Goal: Transaction & Acquisition: Purchase product/service

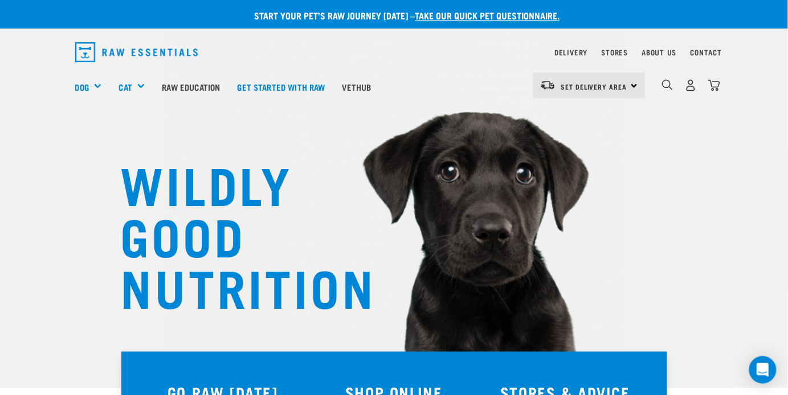
scroll to position [22, 0]
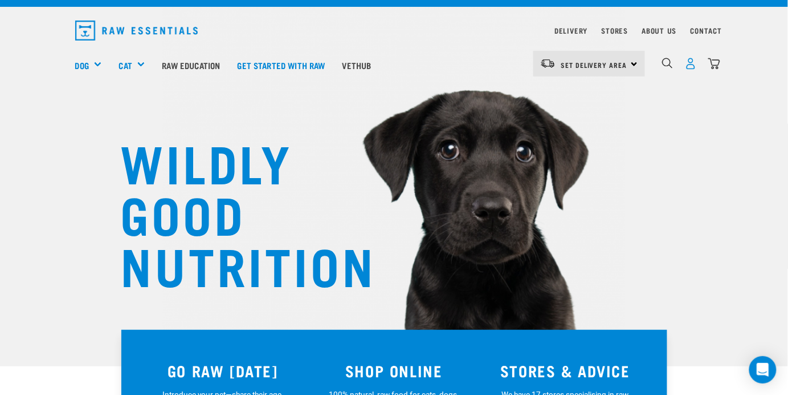
click at [692, 66] on img "dropdown navigation" at bounding box center [691, 64] width 12 height 12
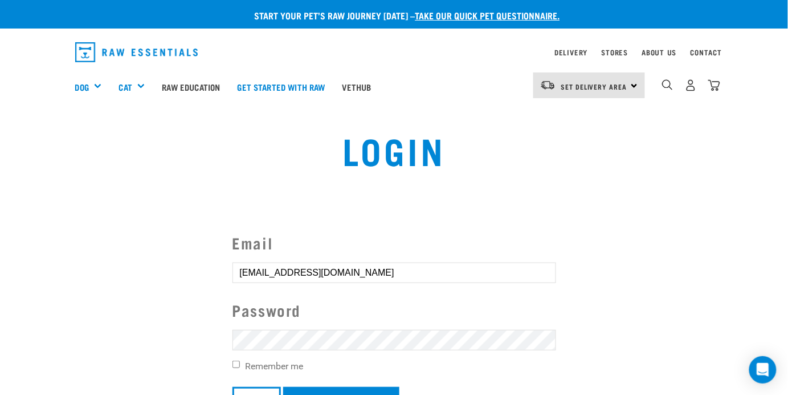
click at [373, 270] on input "[EMAIL_ADDRESS][DOMAIN_NAME]" at bounding box center [395, 272] width 324 height 21
type input "deanuk2000@h"
type input "[EMAIL_ADDRESS][DOMAIN_NAME]"
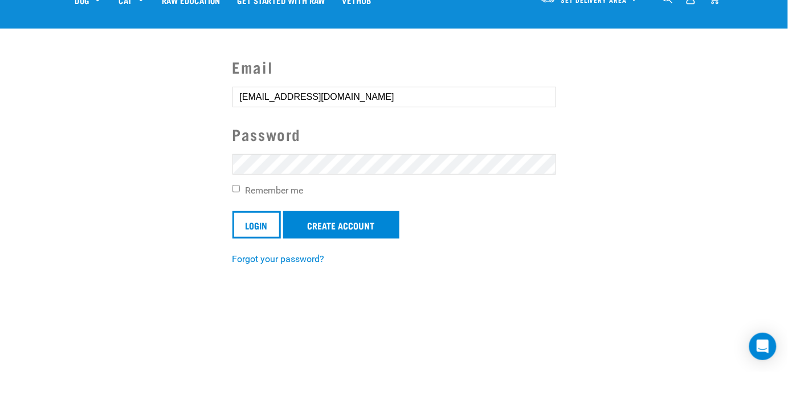
scroll to position [72, 0]
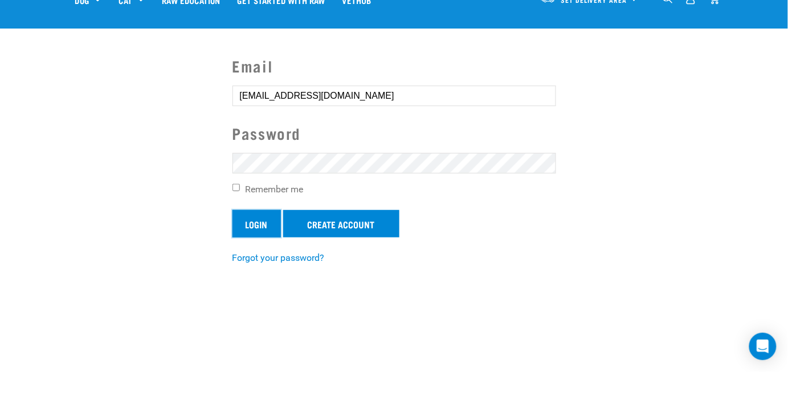
click at [254, 248] on input "Login" at bounding box center [257, 246] width 48 height 27
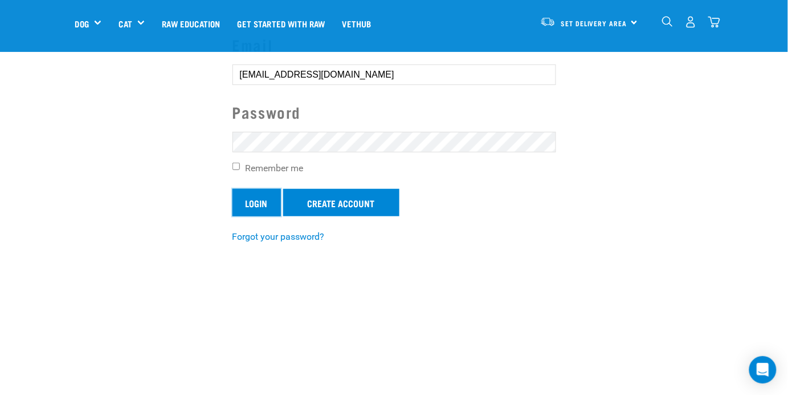
scroll to position [126, 0]
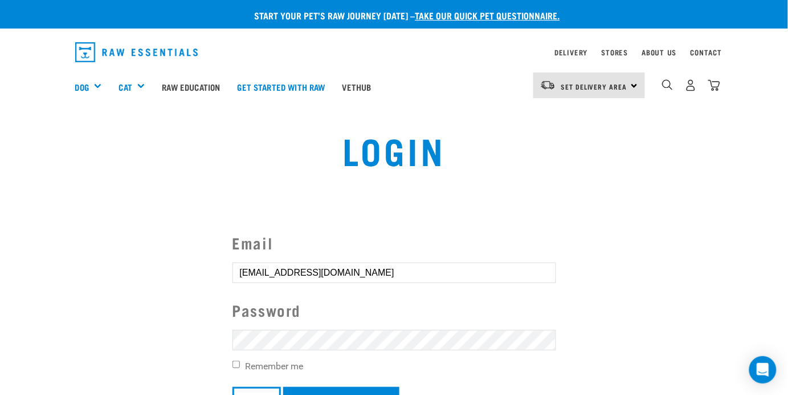
click at [0, 218] on article "Invalid username or password." at bounding box center [0, 197] width 0 height 395
click at [26, 176] on button "delete" at bounding box center [20, 169] width 11 height 11
click at [373, 275] on input "deanuk2000@hotmail.com" at bounding box center [395, 272] width 324 height 21
type input "deanuk2000@h"
type input "faye_mclennan@hotmail.com"
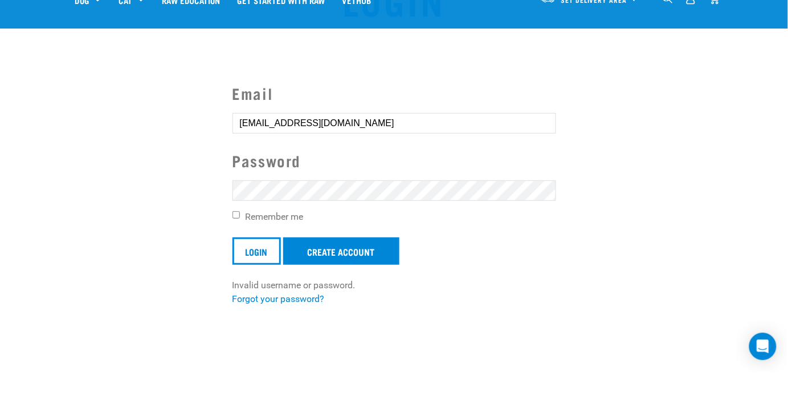
scroll to position [45, 0]
click at [249, 273] on input "Login" at bounding box center [257, 273] width 48 height 27
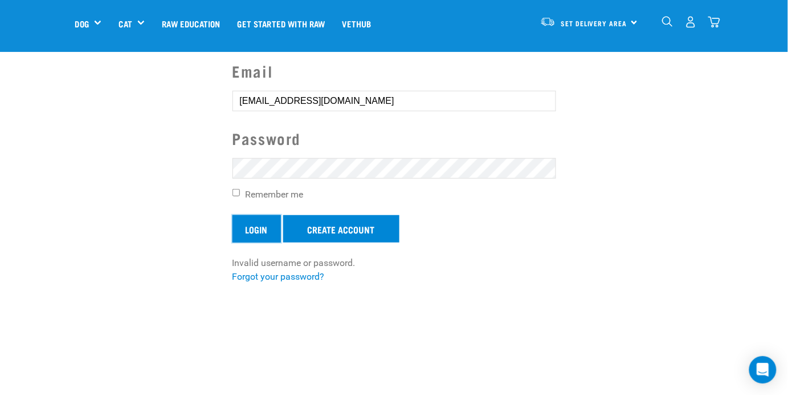
scroll to position [99, 0]
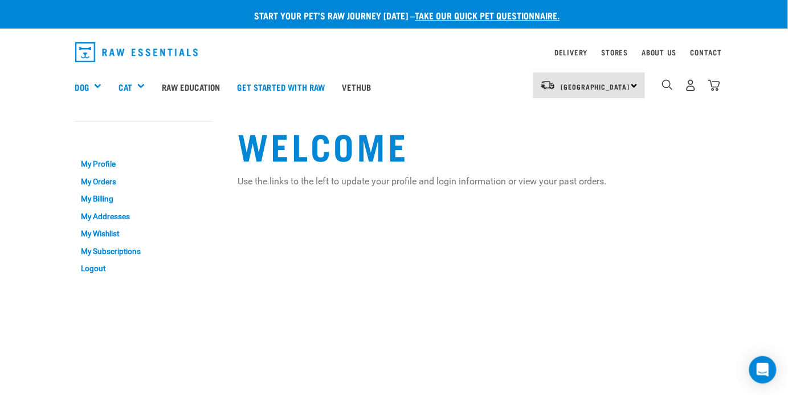
click at [632, 84] on div "South Island North Island South Island" at bounding box center [590, 85] width 112 height 26
click at [567, 116] on link "[GEOGRAPHIC_DATA]" at bounding box center [588, 117] width 109 height 25
click at [86, 179] on link "My Orders" at bounding box center [143, 182] width 137 height 18
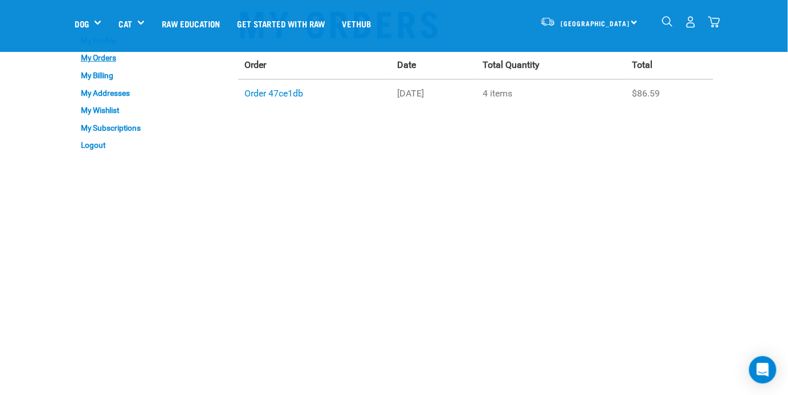
scroll to position [43, 0]
click at [262, 95] on link "Order 47ce1db" at bounding box center [274, 92] width 59 height 11
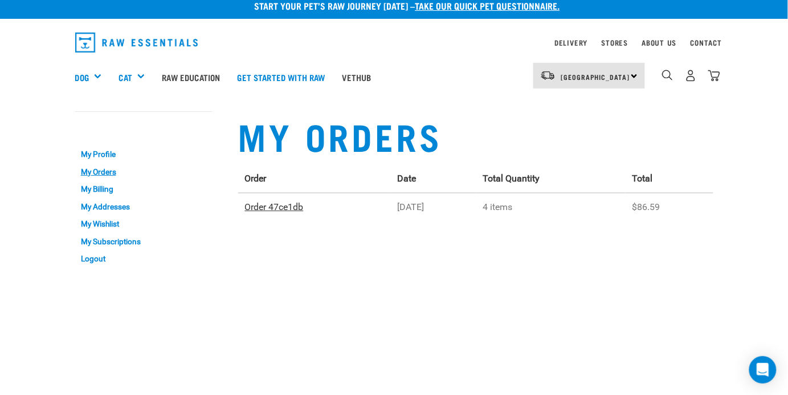
scroll to position [0, 0]
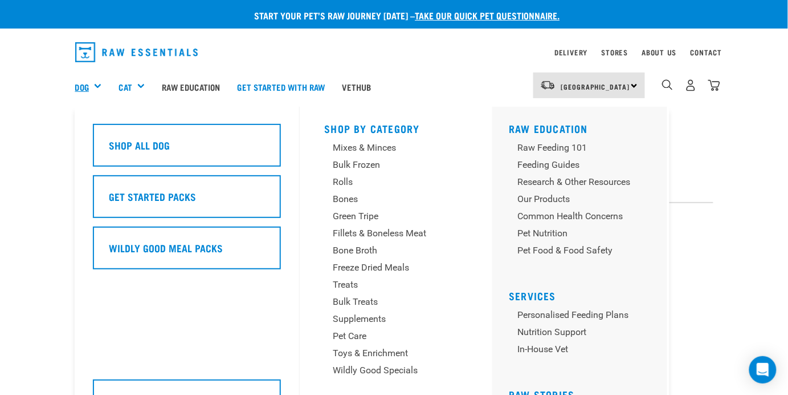
click at [86, 86] on link "Dog" at bounding box center [82, 86] width 14 height 13
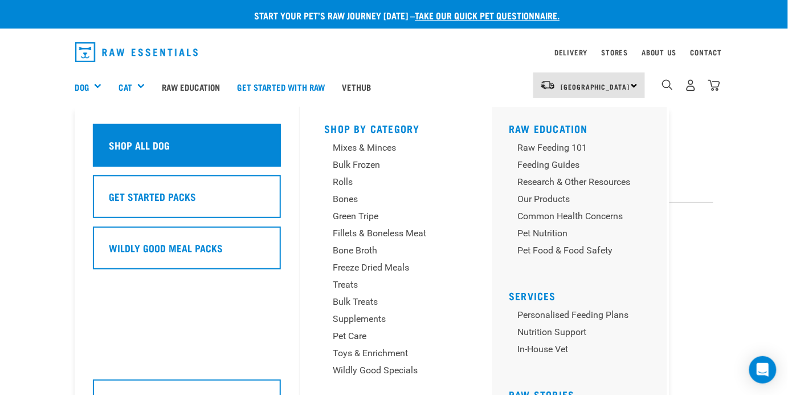
click at [145, 148] on h5 "Shop All Dog" at bounding box center [139, 144] width 61 height 15
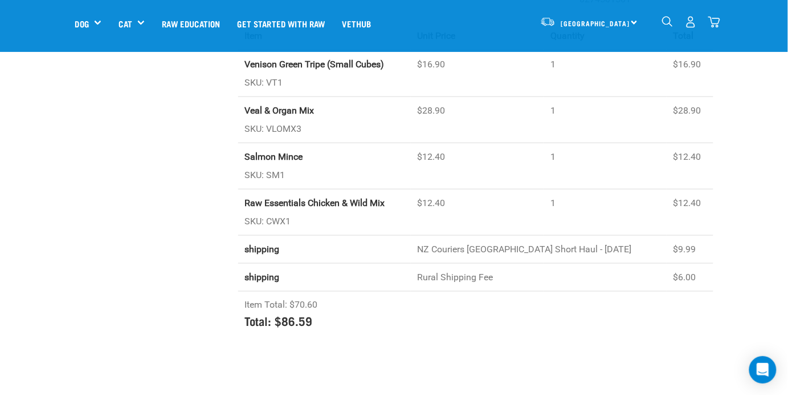
scroll to position [261, 0]
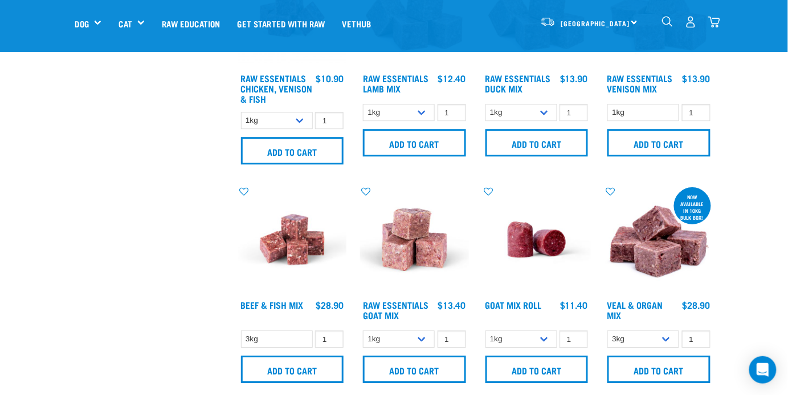
scroll to position [795, 0]
click at [653, 361] on input "Add to cart" at bounding box center [659, 368] width 103 height 27
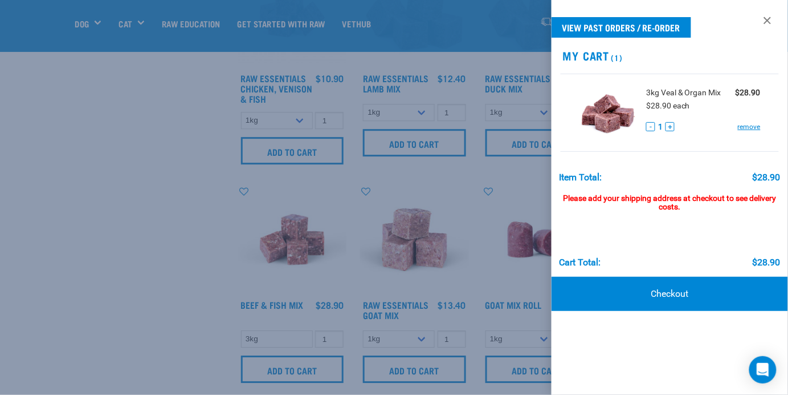
click at [101, 296] on div at bounding box center [394, 197] width 788 height 395
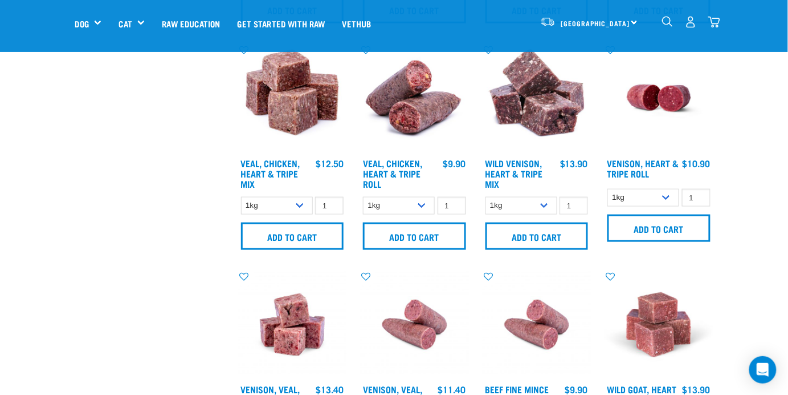
scroll to position [1372, 0]
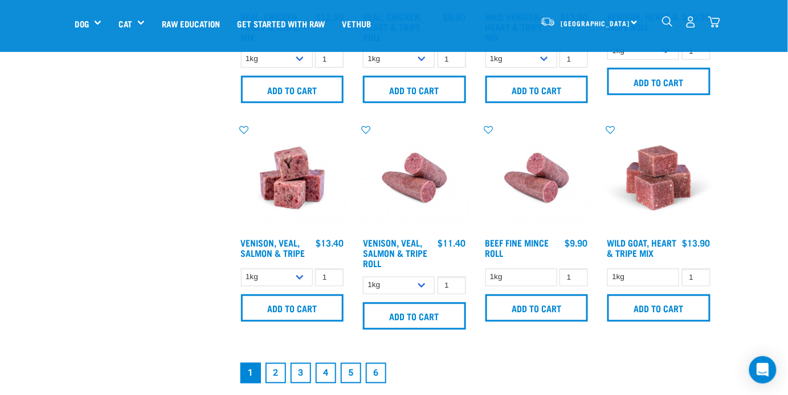
click at [276, 363] on link "2" at bounding box center [276, 373] width 21 height 21
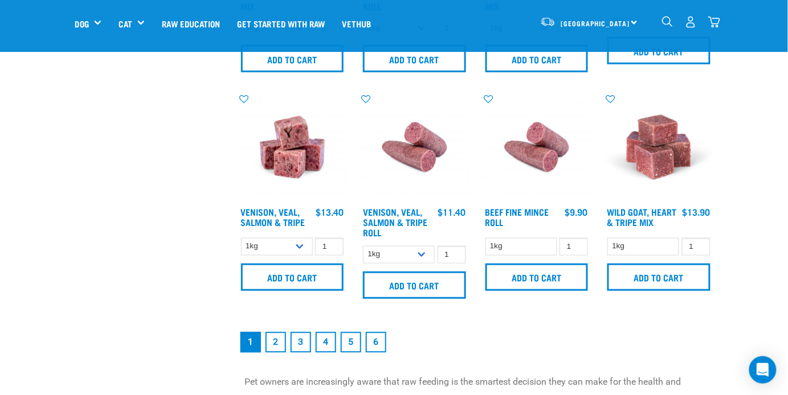
scroll to position [1572, 0]
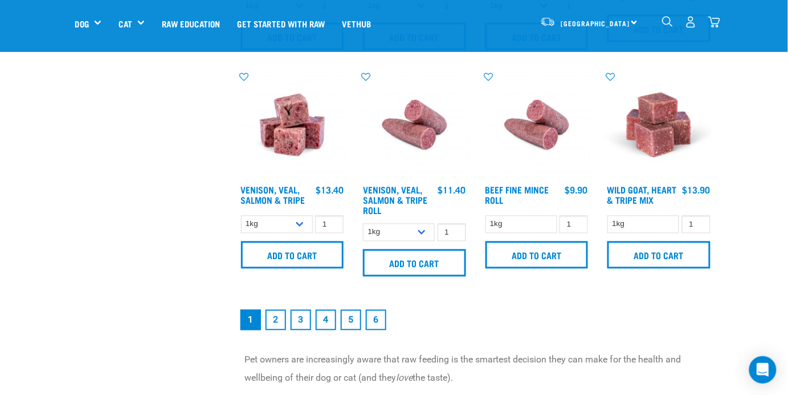
click at [278, 314] on link "2" at bounding box center [276, 320] width 21 height 21
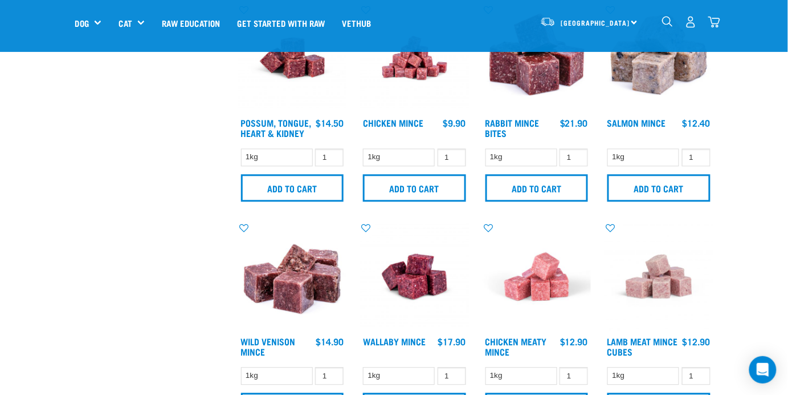
scroll to position [522, 0]
click at [660, 157] on select "1kg" at bounding box center [644, 158] width 72 height 18
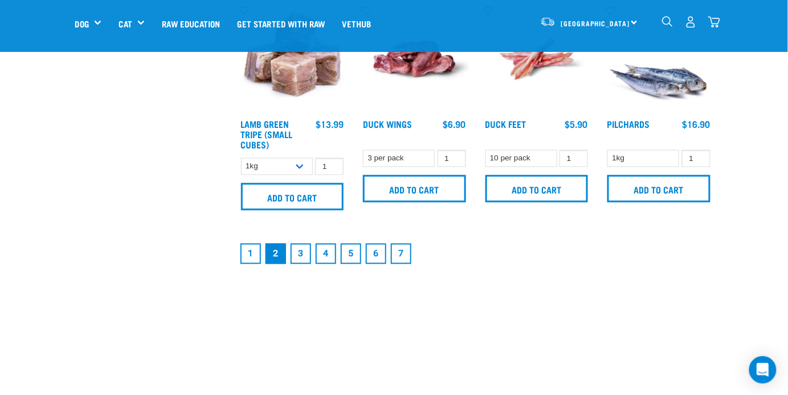
scroll to position [1615, 0]
click at [300, 259] on link "3" at bounding box center [301, 253] width 21 height 21
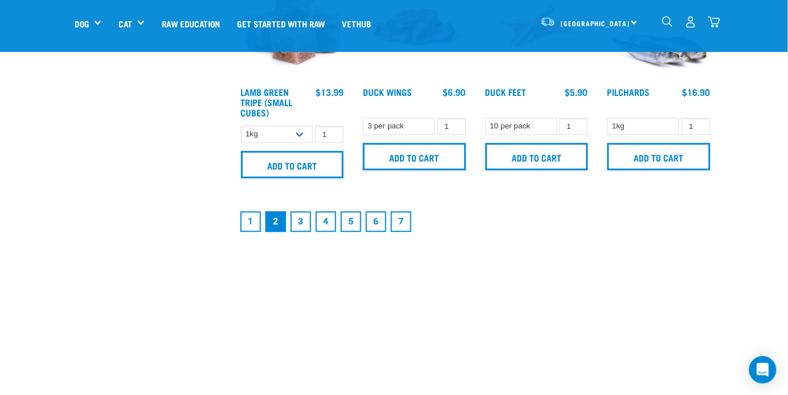
scroll to position [1668, 0]
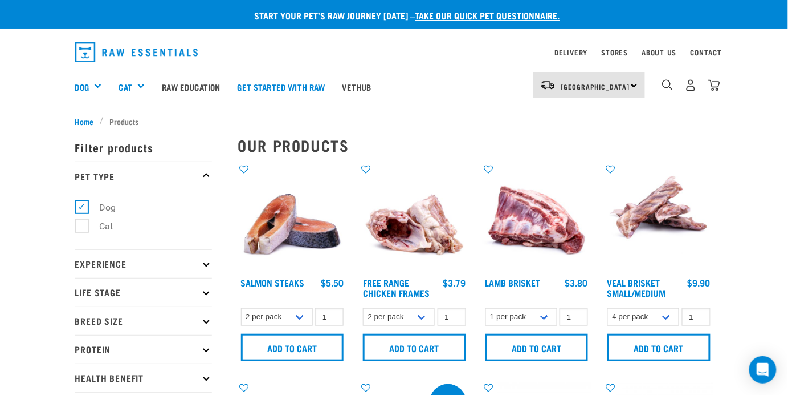
click at [665, 82] on img "dropdown navigation" at bounding box center [667, 84] width 11 height 11
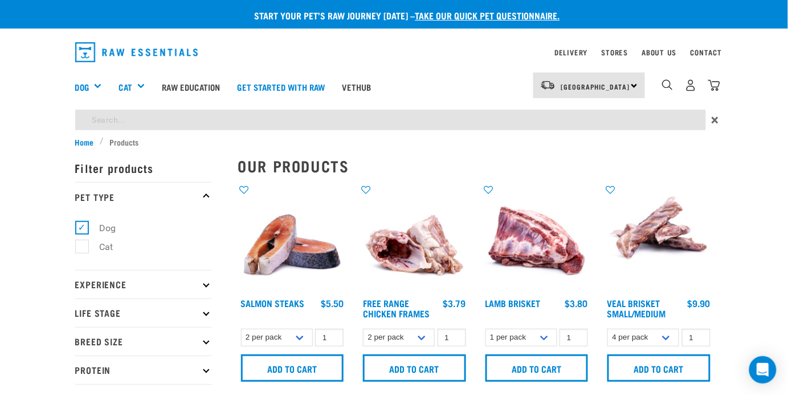
click at [111, 122] on input "search" at bounding box center [390, 119] width 631 height 21
type input "salmon mince"
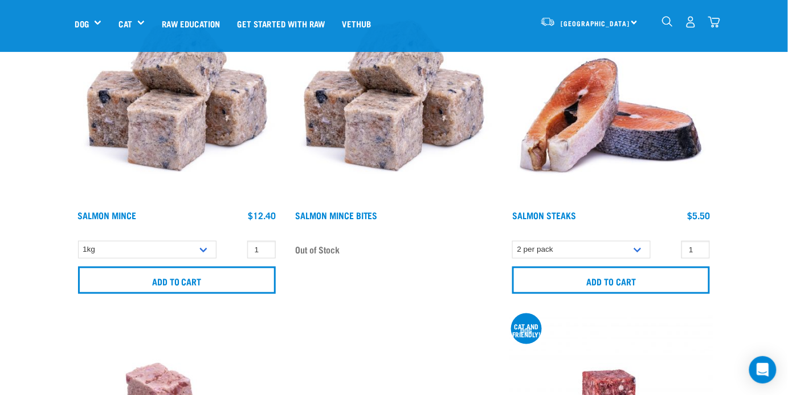
scroll to position [167, 0]
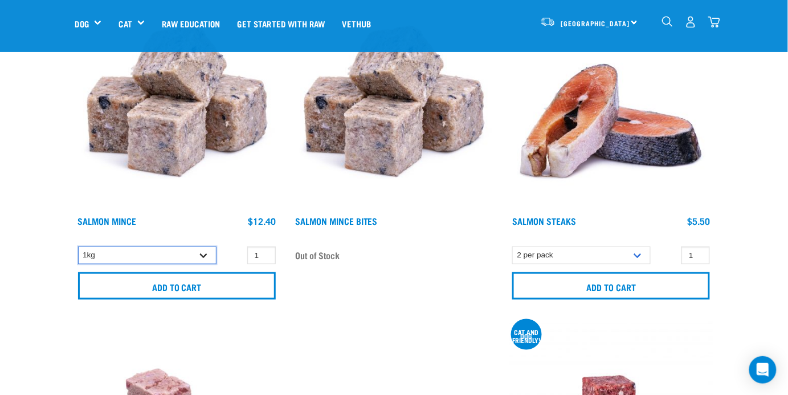
click at [199, 259] on select "1kg" at bounding box center [147, 255] width 139 height 18
click at [233, 189] on img at bounding box center [177, 108] width 204 height 204
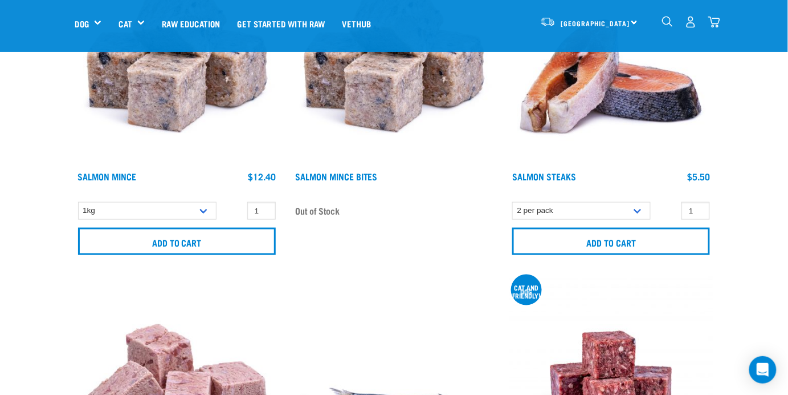
scroll to position [220, 0]
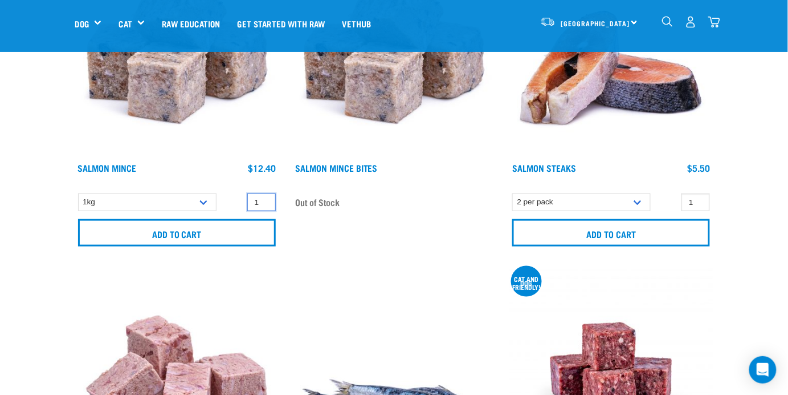
click at [266, 204] on input "1" at bounding box center [261, 202] width 29 height 18
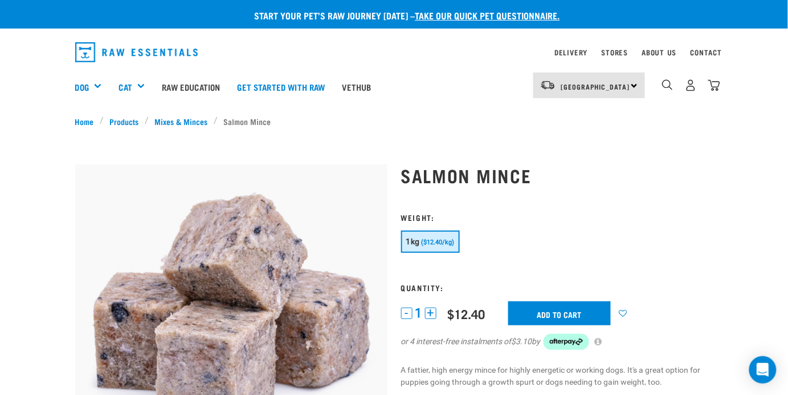
click at [433, 314] on button "+" at bounding box center [430, 312] width 11 height 11
click at [433, 319] on div "2 - 2 + 0 100 0 100 $12.40 Add to cart $3.10 by" at bounding box center [557, 332] width 312 height 63
click at [433, 310] on button "+" at bounding box center [430, 312] width 11 height 11
click at [549, 312] on input "Add to cart" at bounding box center [560, 313] width 103 height 24
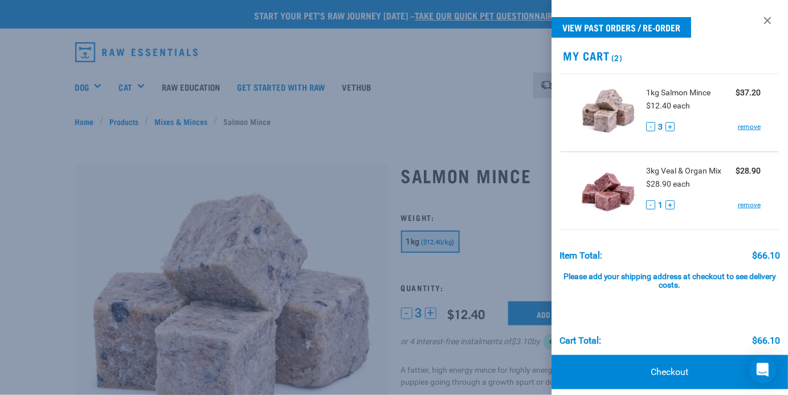
click at [75, 157] on div at bounding box center [394, 197] width 788 height 395
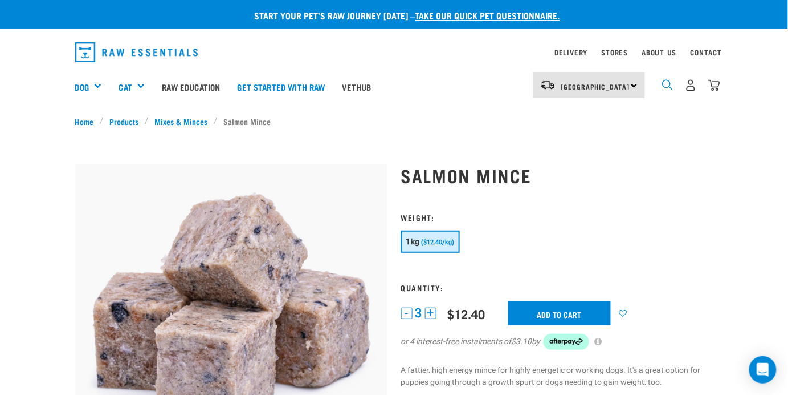
click at [663, 84] on img "dropdown navigation" at bounding box center [667, 84] width 11 height 11
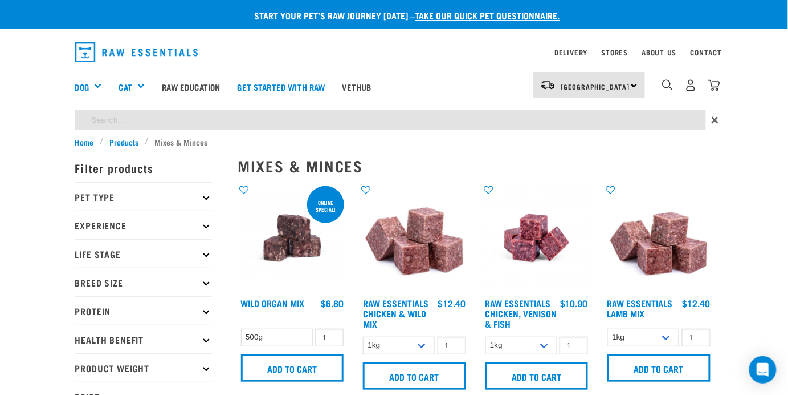
click at [105, 123] on input "search" at bounding box center [390, 119] width 631 height 21
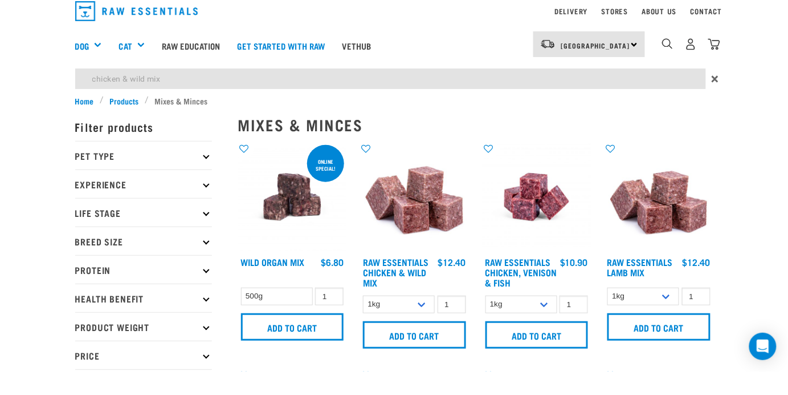
scroll to position [22, 0]
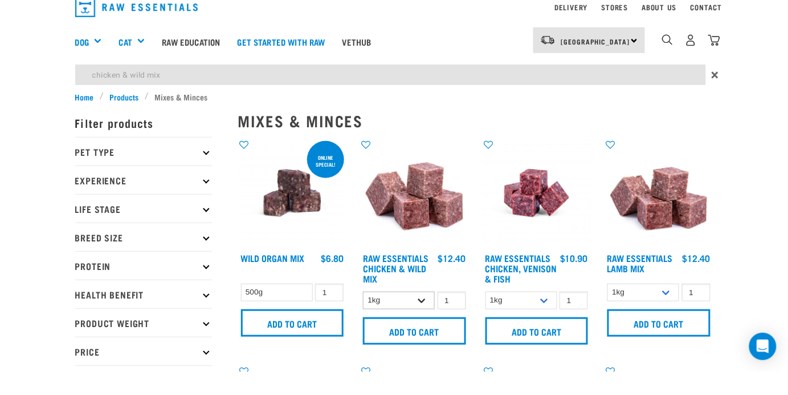
type input "chicken & wild mix"
click at [417, 325] on select "1kg 3kg Bulk (10kg)" at bounding box center [399, 324] width 72 height 18
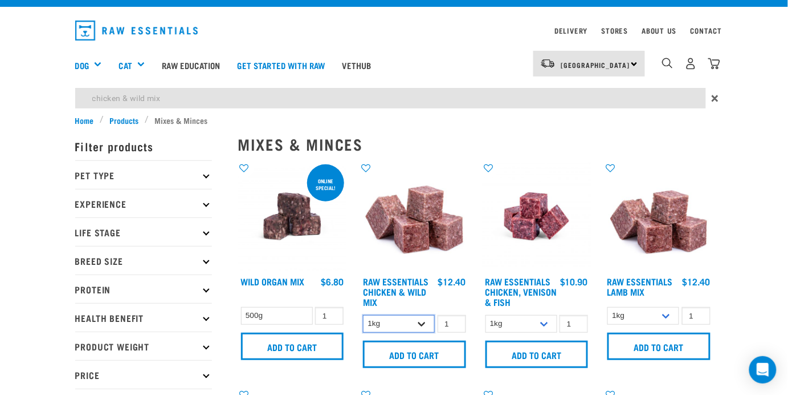
click at [422, 324] on select "1kg 3kg Bulk (10kg)" at bounding box center [399, 324] width 72 height 18
click at [428, 331] on select "1kg 3kg Bulk (10kg)" at bounding box center [399, 324] width 72 height 18
select select "708"
click at [453, 325] on input "1" at bounding box center [452, 324] width 29 height 18
click at [425, 322] on select "1kg 3kg Bulk (10kg)" at bounding box center [399, 324] width 72 height 18
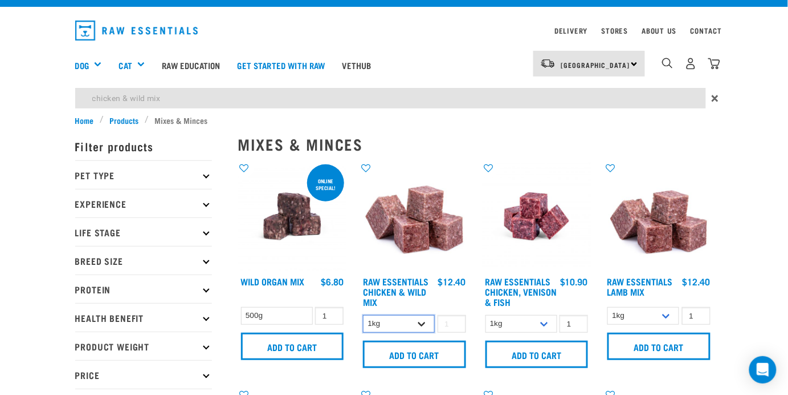
select select "709"
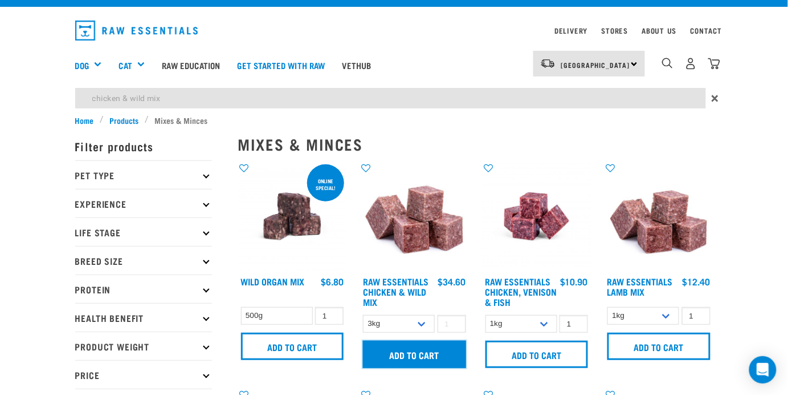
click at [414, 354] on input "Add to cart" at bounding box center [414, 353] width 103 height 27
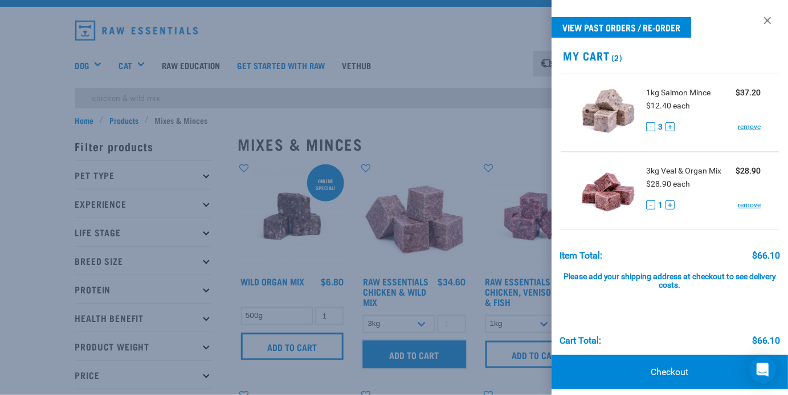
scroll to position [0, 0]
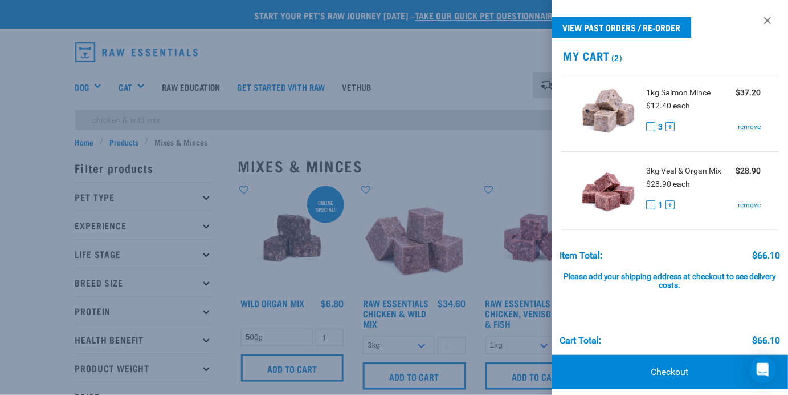
click at [423, 379] on div at bounding box center [394, 197] width 788 height 395
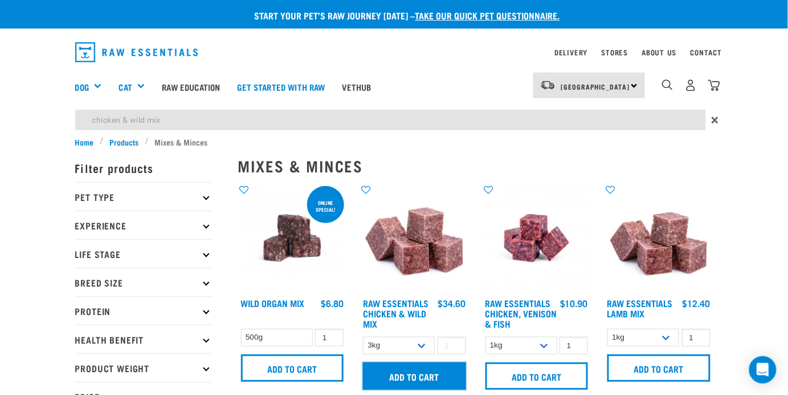
click at [412, 376] on input "Add to cart" at bounding box center [414, 375] width 103 height 27
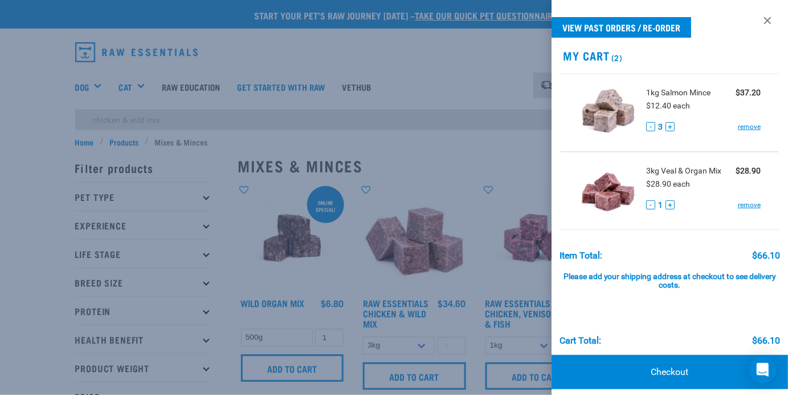
click at [328, 196] on div at bounding box center [394, 197] width 788 height 395
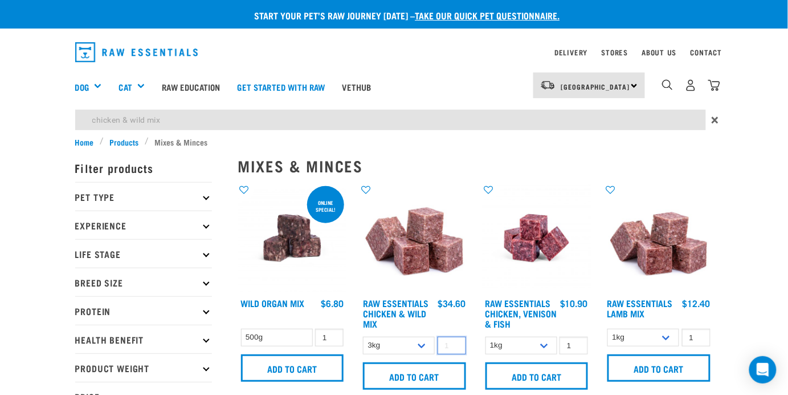
click at [453, 348] on input "number" at bounding box center [452, 345] width 29 height 18
type input "1"
click at [400, 377] on input "Add to cart" at bounding box center [414, 375] width 103 height 27
click at [408, 386] on input "Add to cart" at bounding box center [414, 375] width 103 height 27
click at [185, 122] on input "chicken & wild mix" at bounding box center [390, 119] width 631 height 21
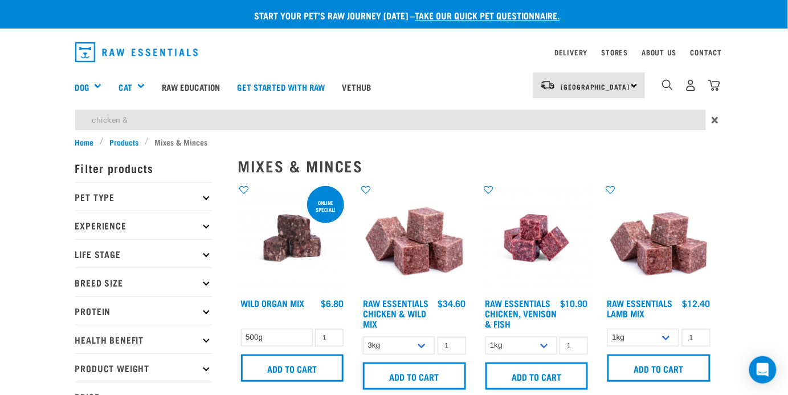
type input "chicken"
type input "g"
type input "venison green tripe (small cubes)"
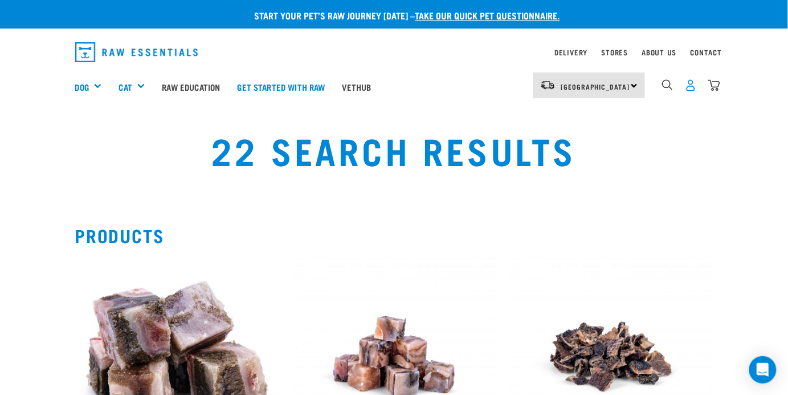
click at [691, 87] on img "dropdown navigation" at bounding box center [691, 85] width 12 height 12
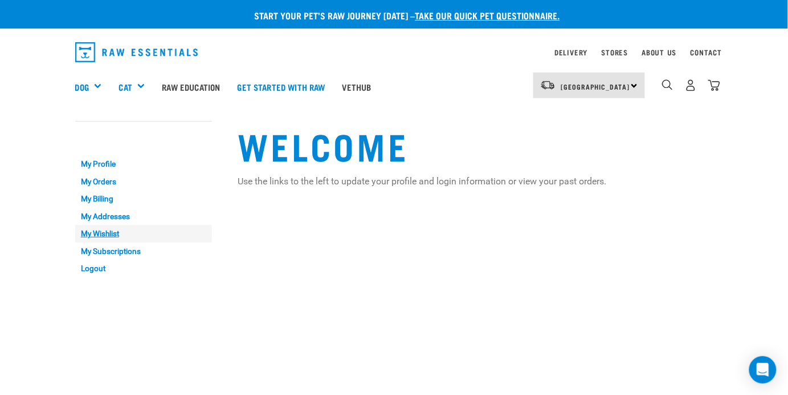
click at [93, 235] on link "My Wishlist" at bounding box center [143, 234] width 137 height 18
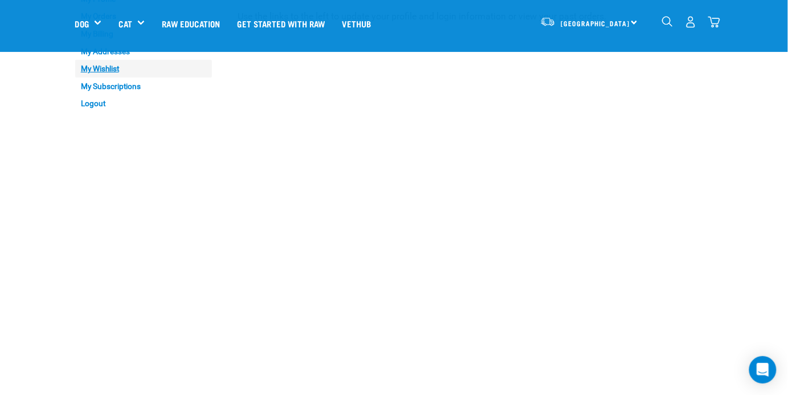
scroll to position [19, 0]
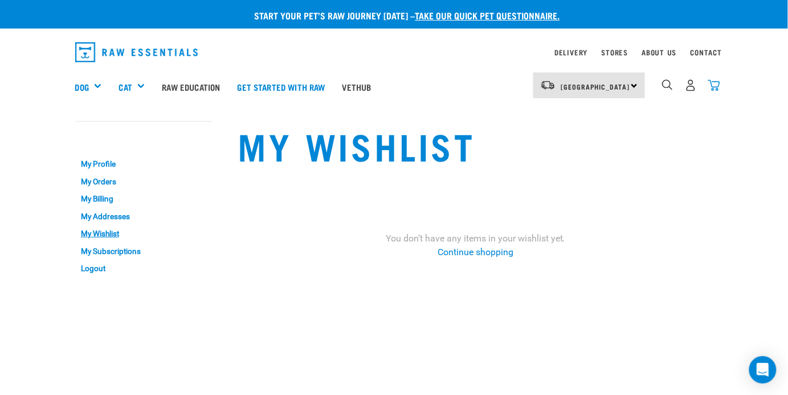
click at [719, 86] on img "dropdown navigation" at bounding box center [715, 85] width 12 height 12
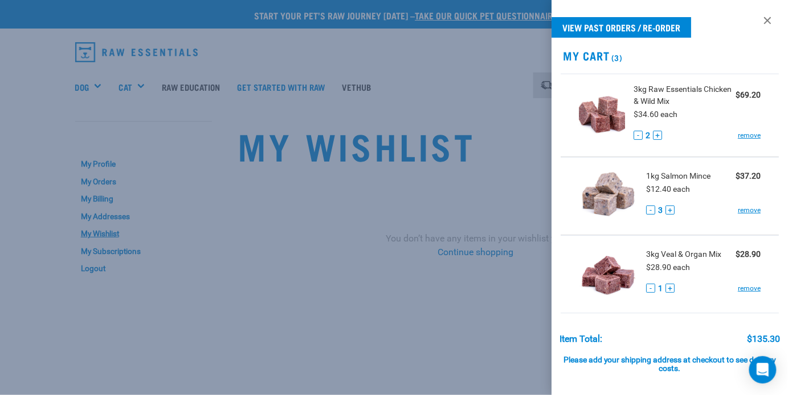
click at [639, 136] on button "-" at bounding box center [638, 135] width 9 height 9
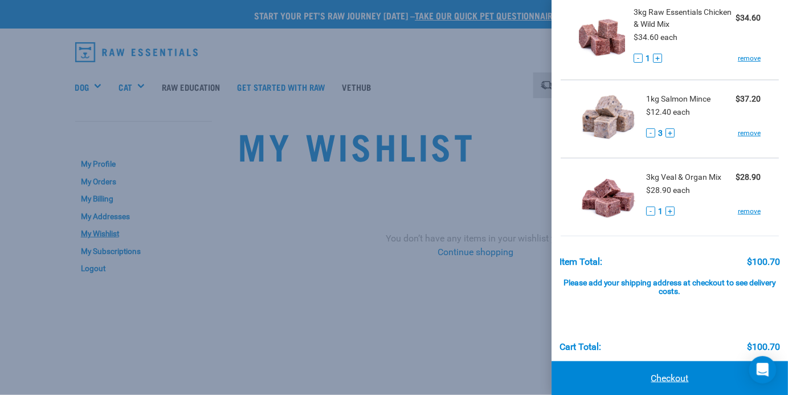
scroll to position [91, 0]
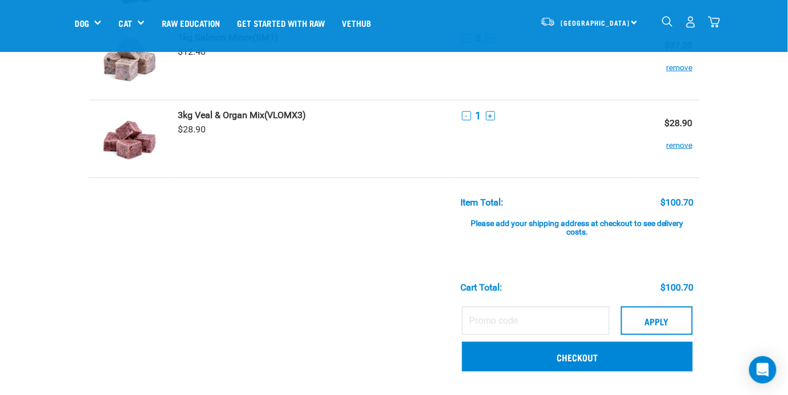
scroll to position [153, 0]
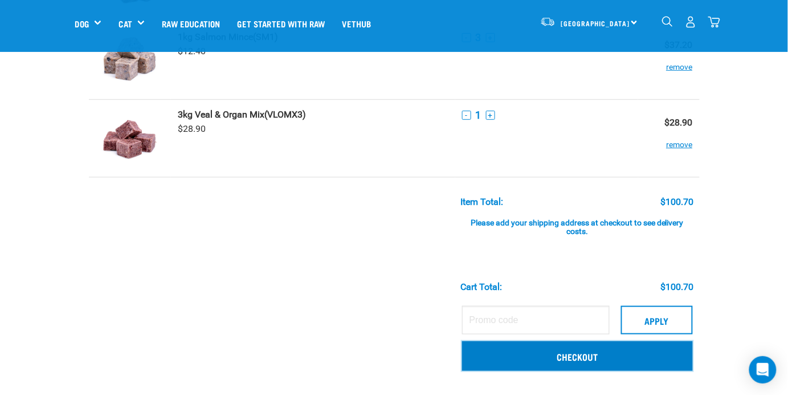
click at [591, 364] on link "Checkout" at bounding box center [577, 356] width 231 height 30
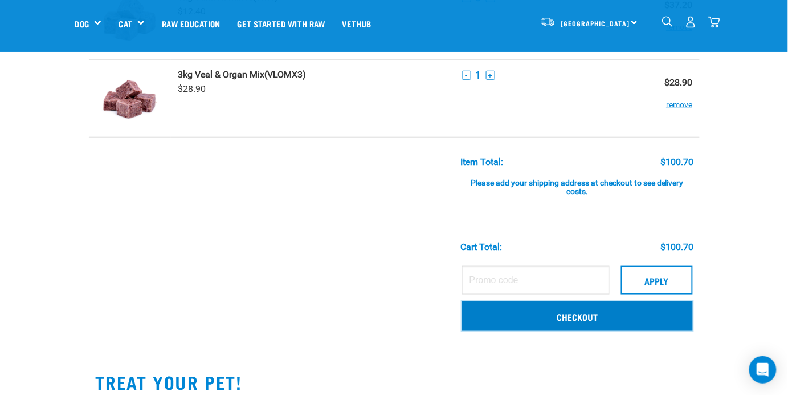
scroll to position [206, 0]
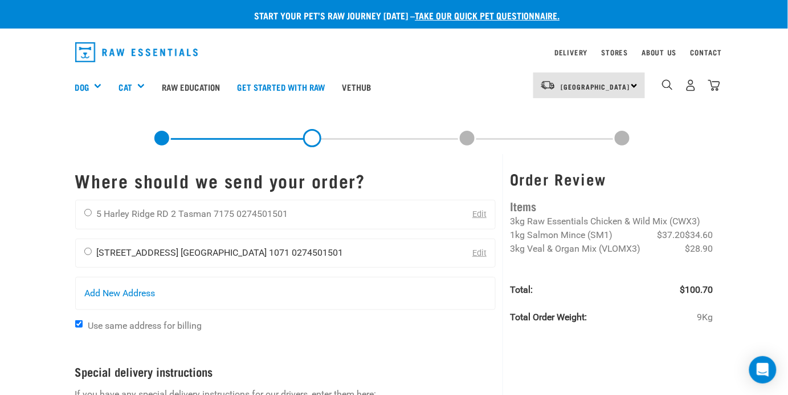
click at [88, 251] on input "radio" at bounding box center [87, 250] width 7 height 7
radio input "true"
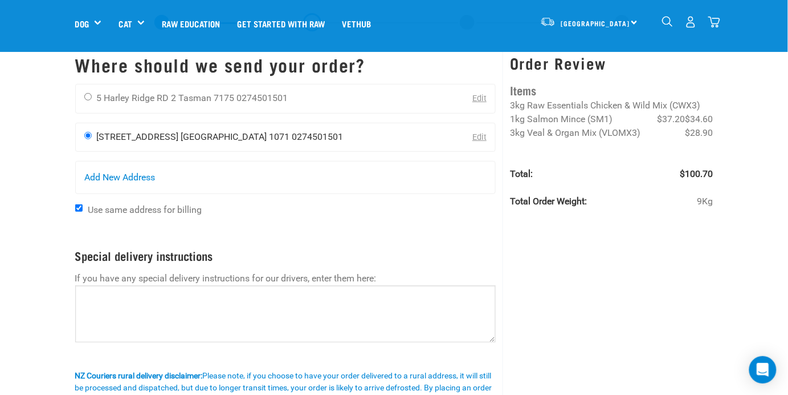
scroll to position [35, 0]
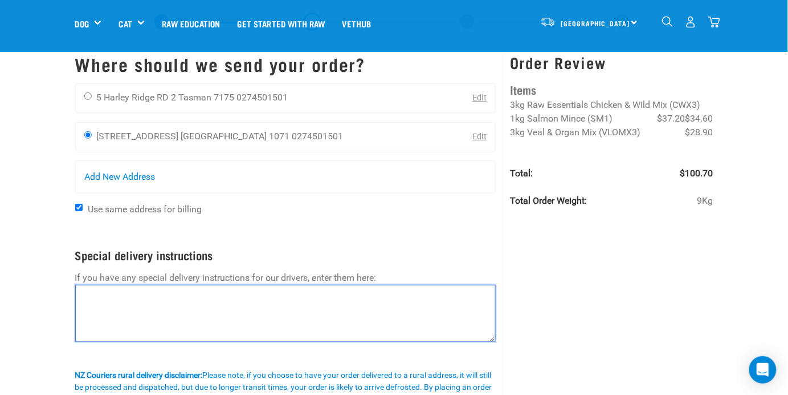
click at [90, 298] on textarea at bounding box center [285, 312] width 421 height 57
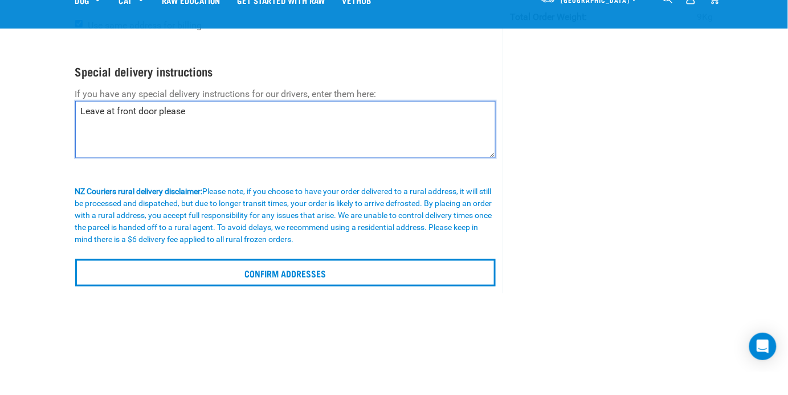
scroll to position [196, 0]
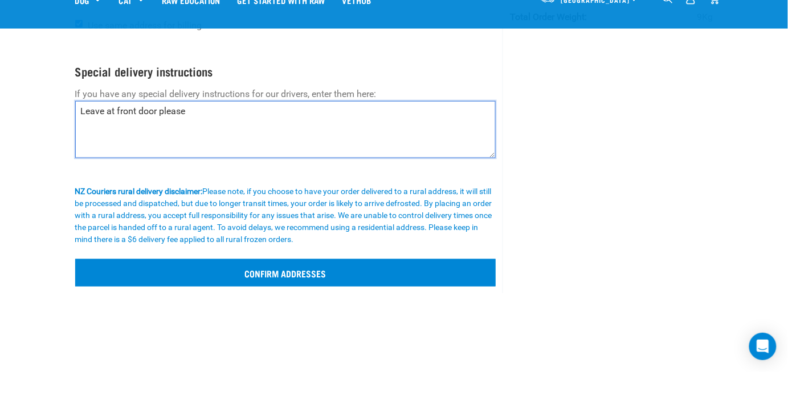
type textarea "Leave at front door please"
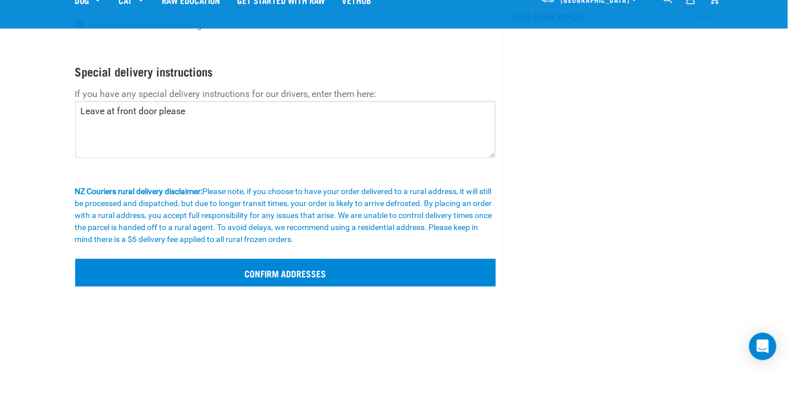
click at [265, 296] on input "Confirm addresses" at bounding box center [285, 295] width 421 height 27
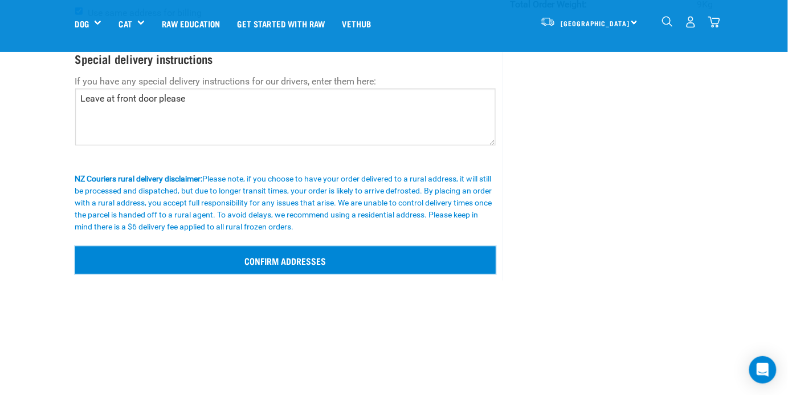
scroll to position [250, 0]
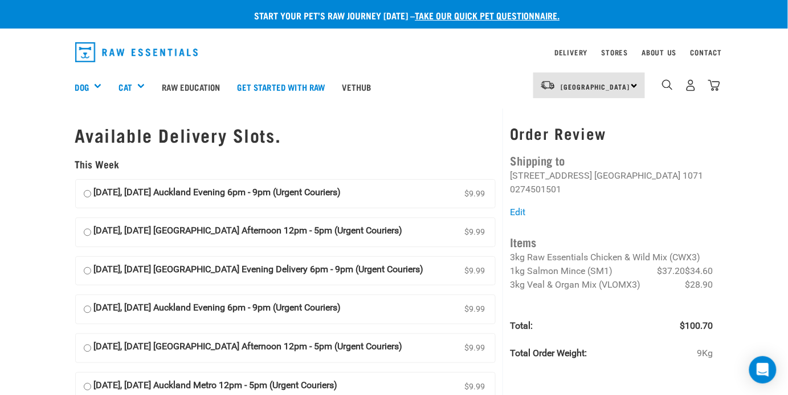
click at [89, 196] on input "14 October, Tuesday Auckland Evening 6pm - 9pm (Urgent Couriers) $9.99" at bounding box center [87, 193] width 7 height 17
radio input "true"
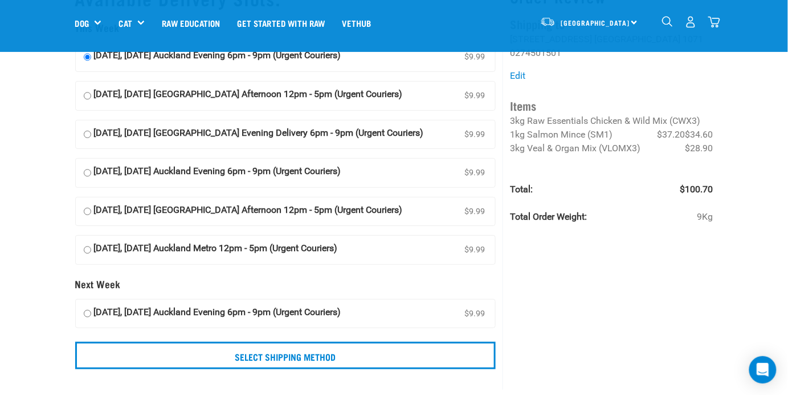
scroll to position [59, 0]
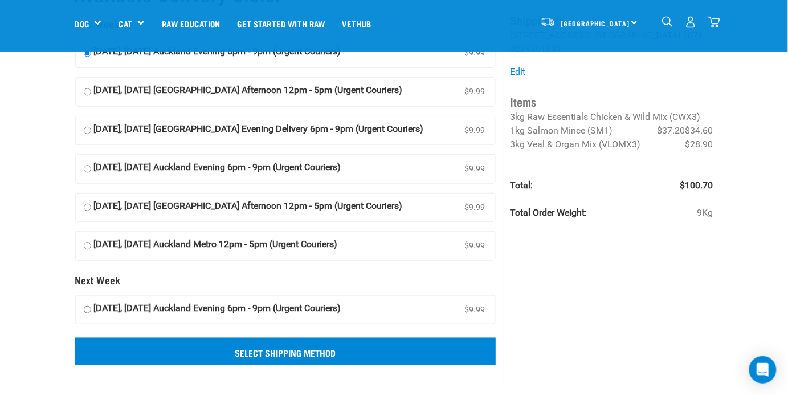
click at [247, 352] on input "Select Shipping Method" at bounding box center [285, 350] width 421 height 27
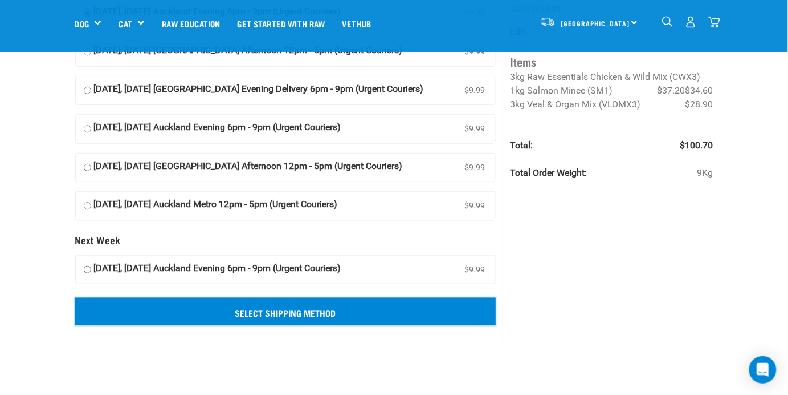
scroll to position [112, 0]
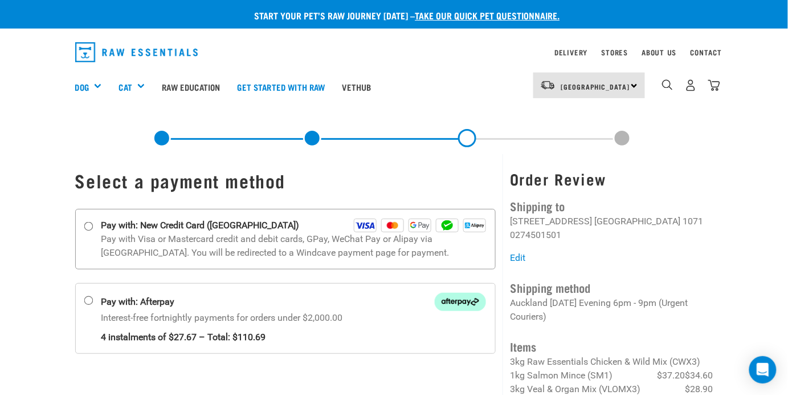
click at [92, 229] on input "Pay with: New Credit Card (Windcave)" at bounding box center [88, 225] width 9 height 9
radio input "true"
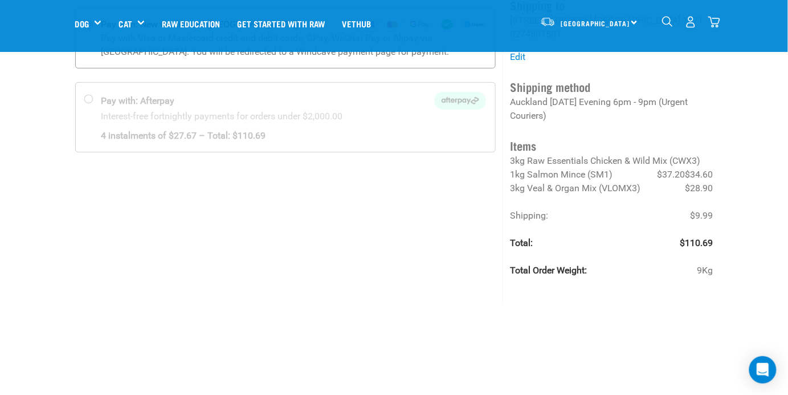
scroll to position [121, 0]
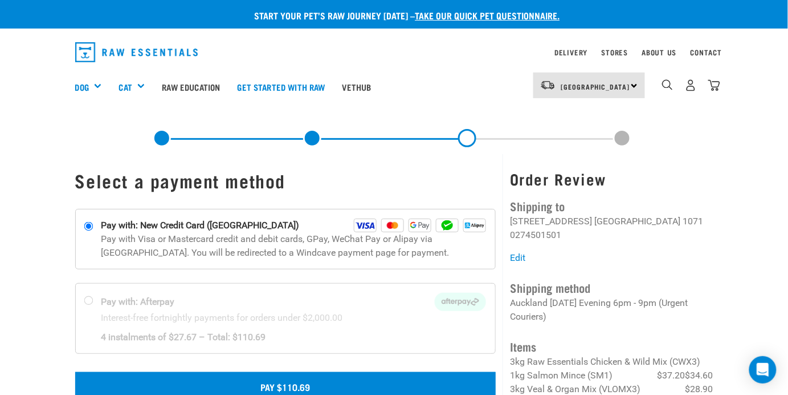
click at [273, 386] on button "Pay $110.69" at bounding box center [285, 386] width 421 height 29
